Goal: Find specific page/section: Find specific page/section

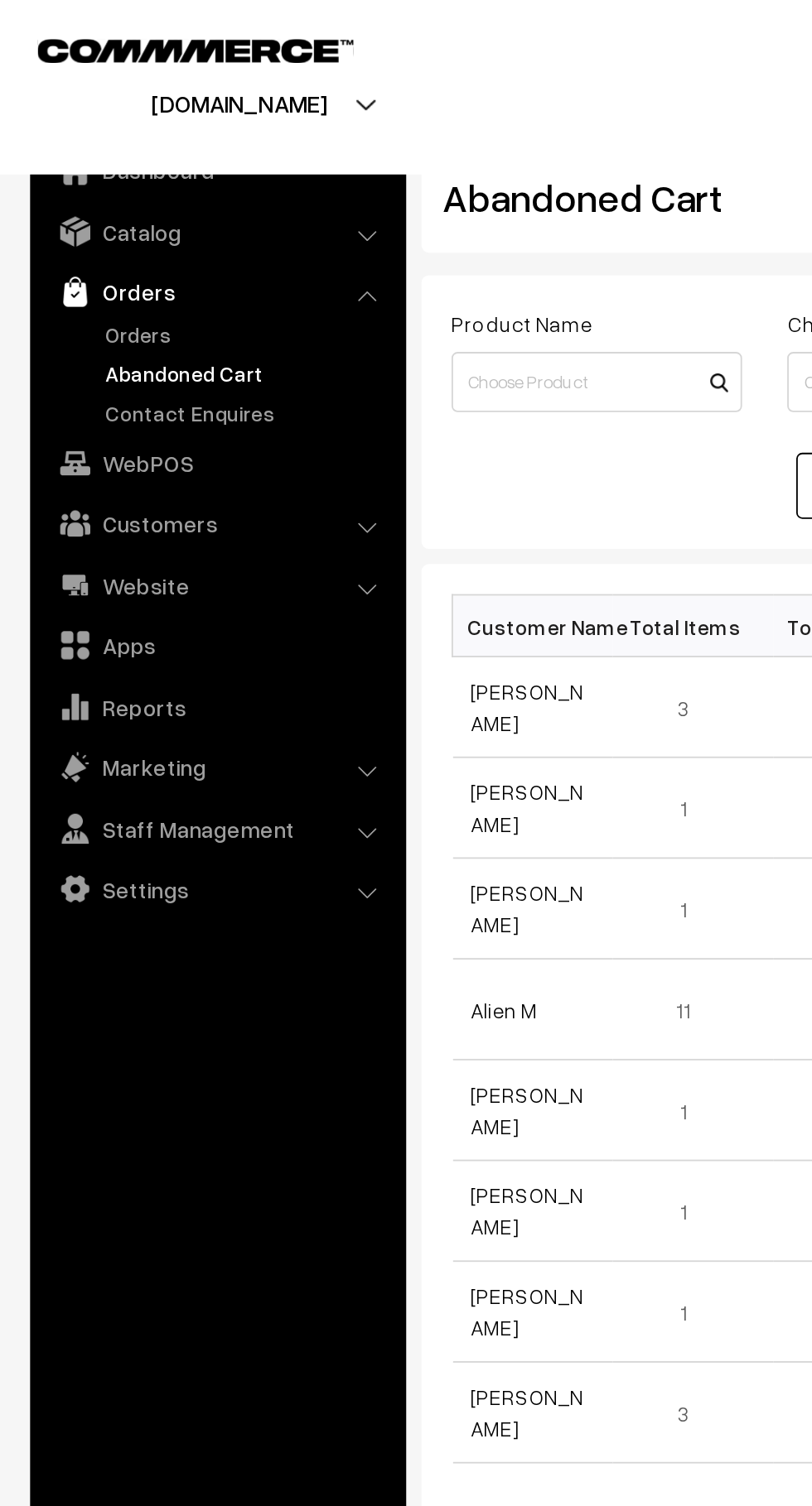
click at [58, 185] on link "Orders" at bounding box center [135, 184] width 164 height 18
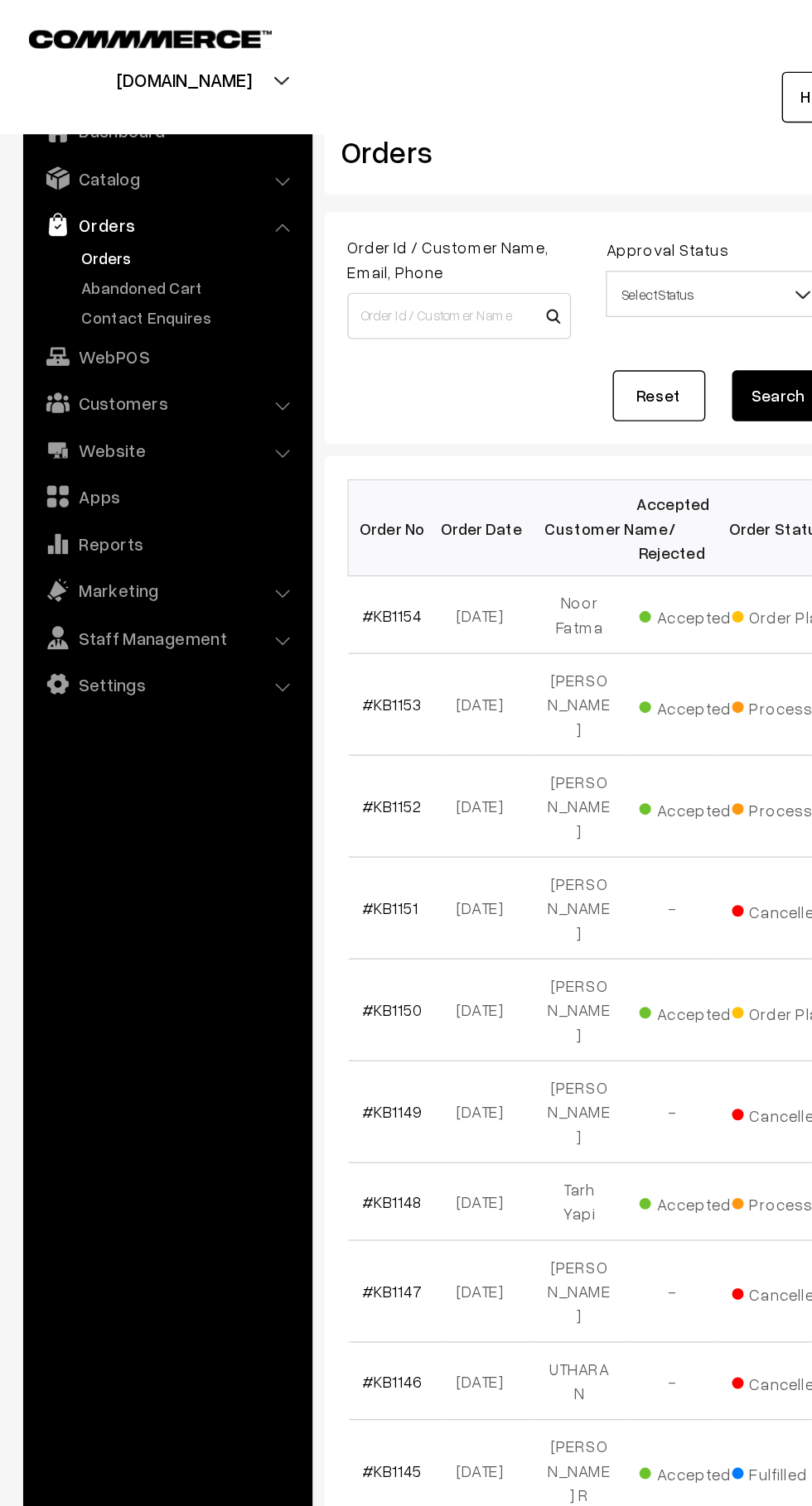
click at [73, 206] on link "Abandoned Cart" at bounding box center [135, 206] width 164 height 18
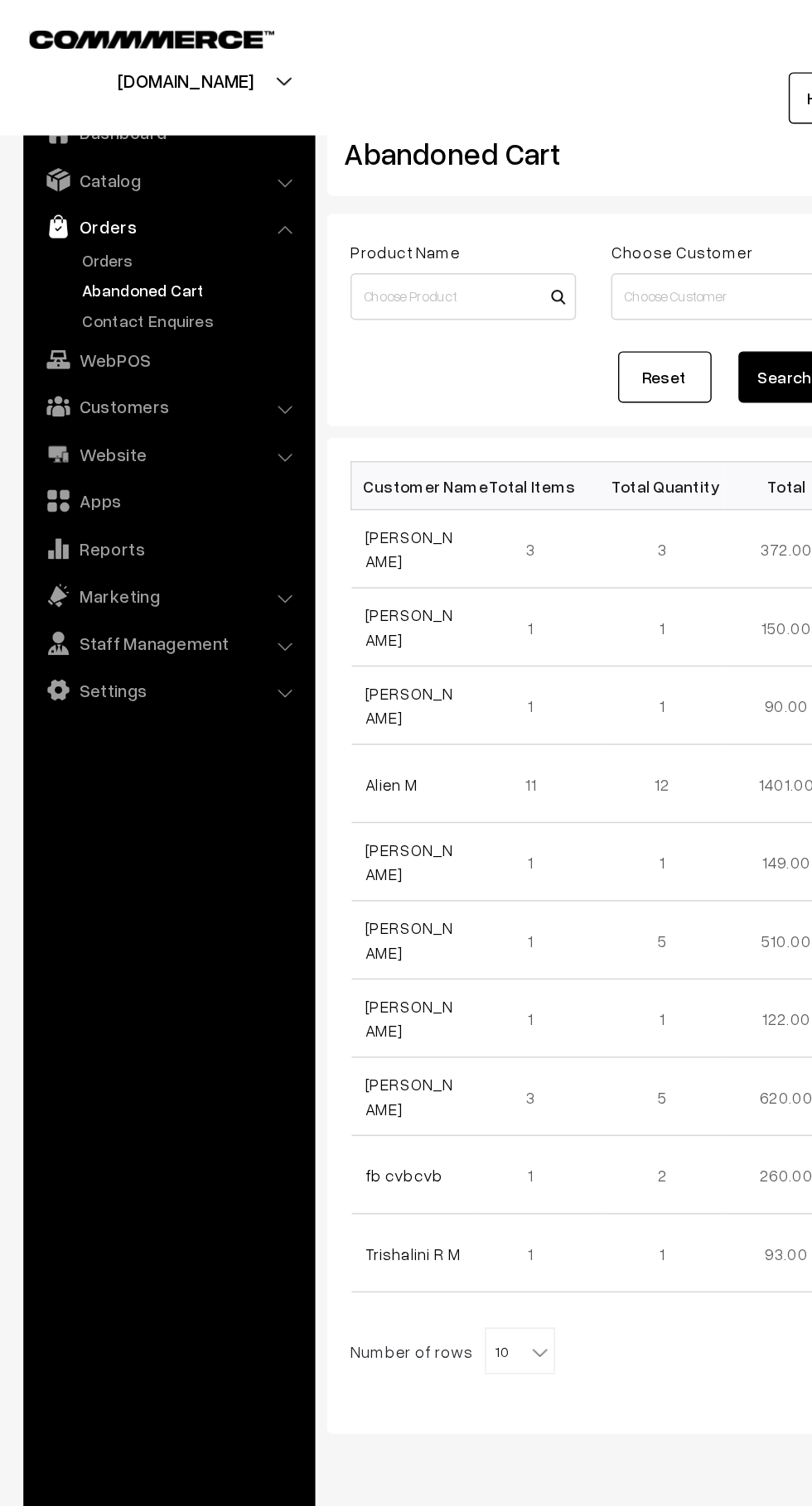
click at [61, 180] on link "Orders" at bounding box center [135, 184] width 164 height 18
